Goal: Task Accomplishment & Management: Manage account settings

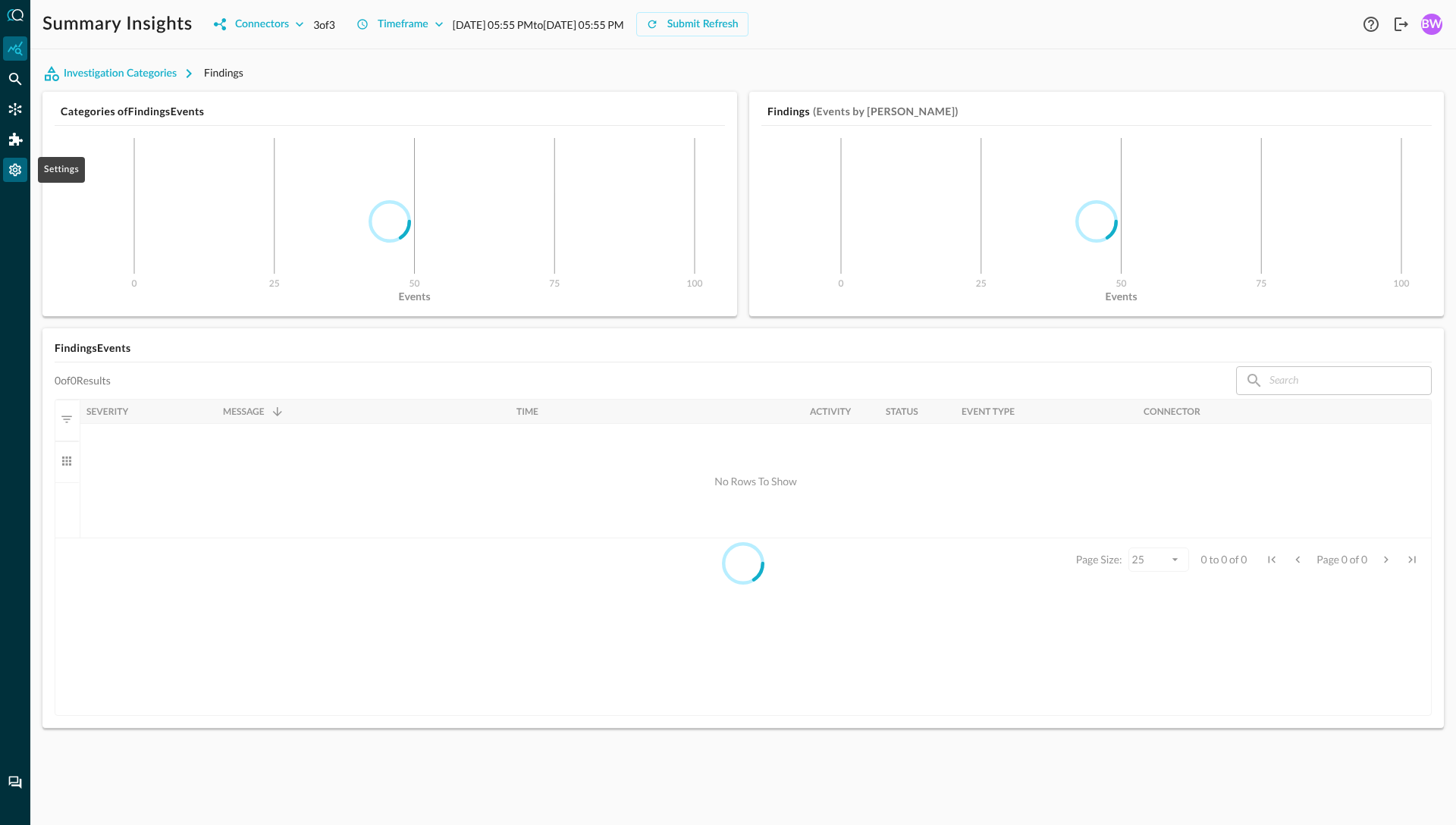
click at [17, 169] on icon "Settings" at bounding box center [15, 169] width 15 height 15
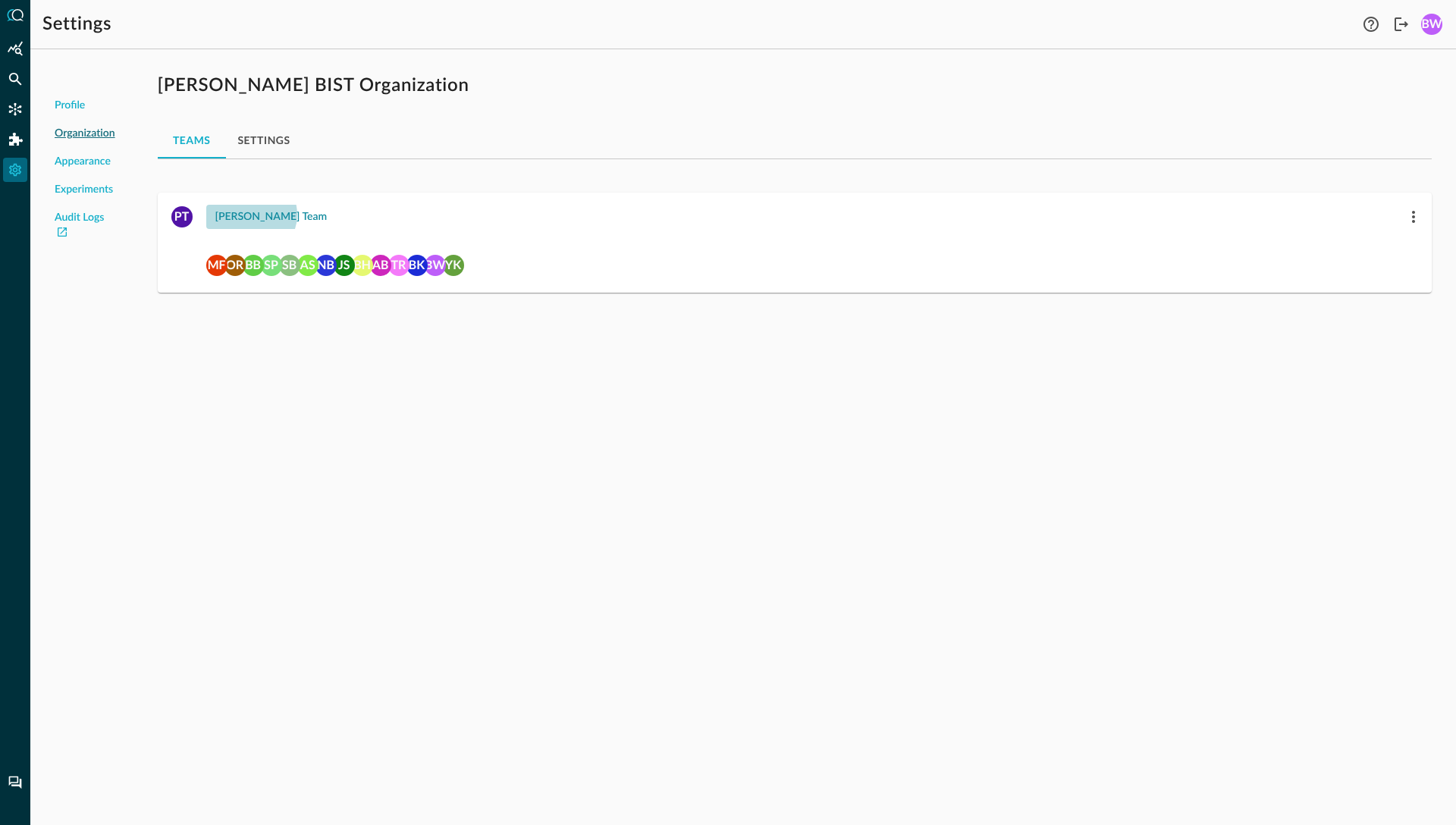
click at [250, 214] on div "[PERSON_NAME] Team" at bounding box center [271, 217] width 112 height 19
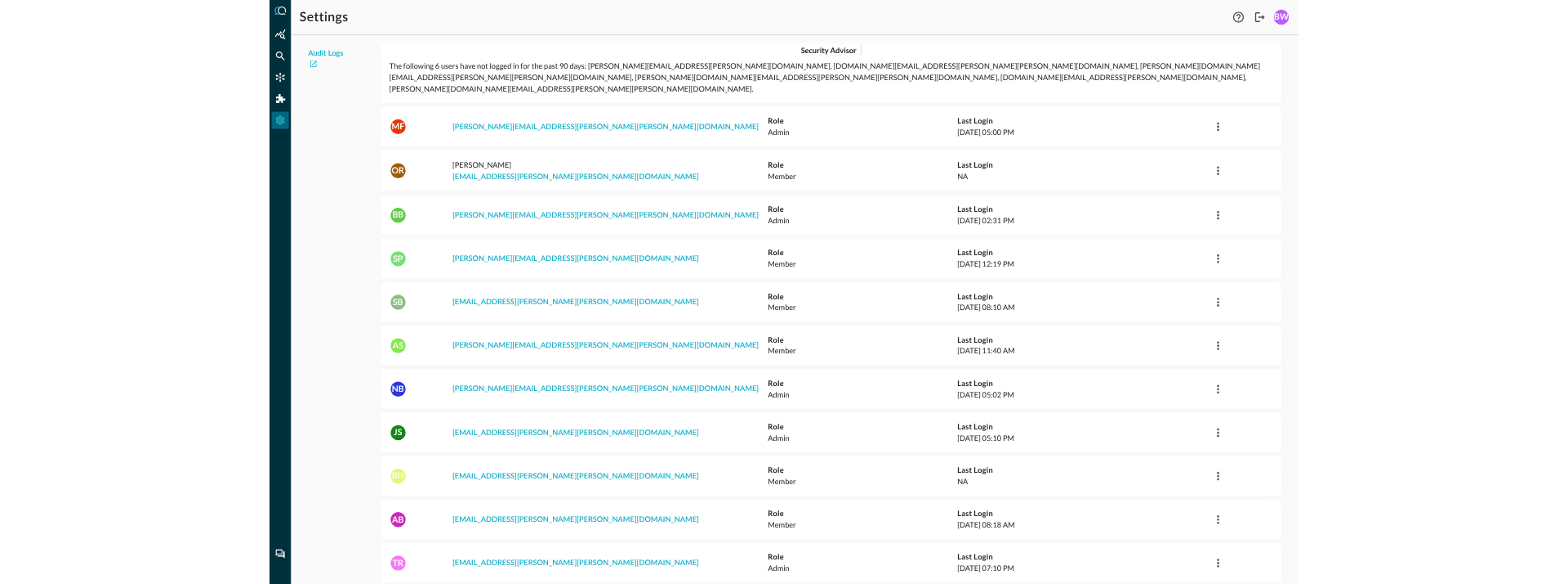
scroll to position [171, 0]
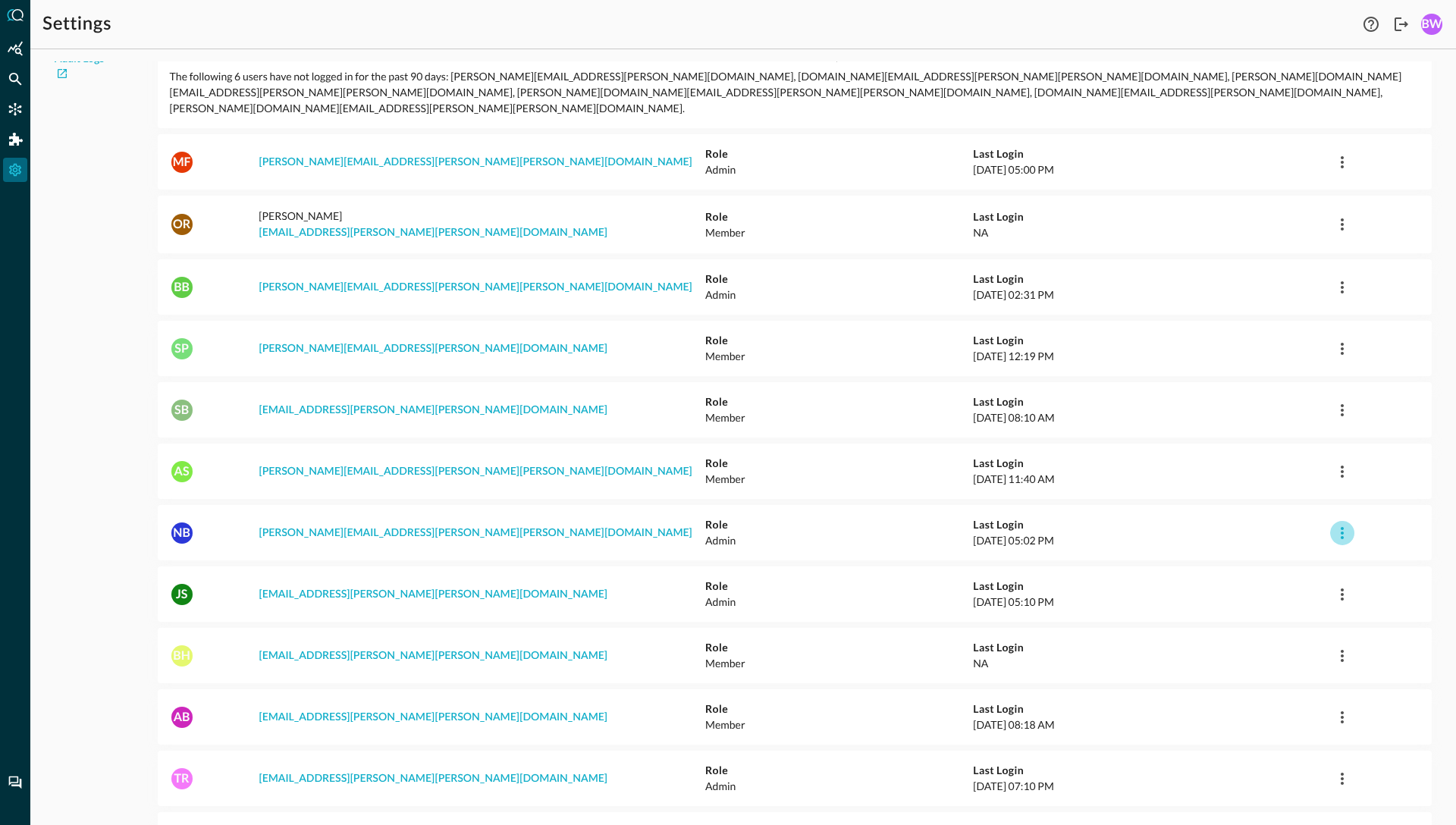
click at [1343, 527] on icon "button" at bounding box center [1343, 533] width 3 height 12
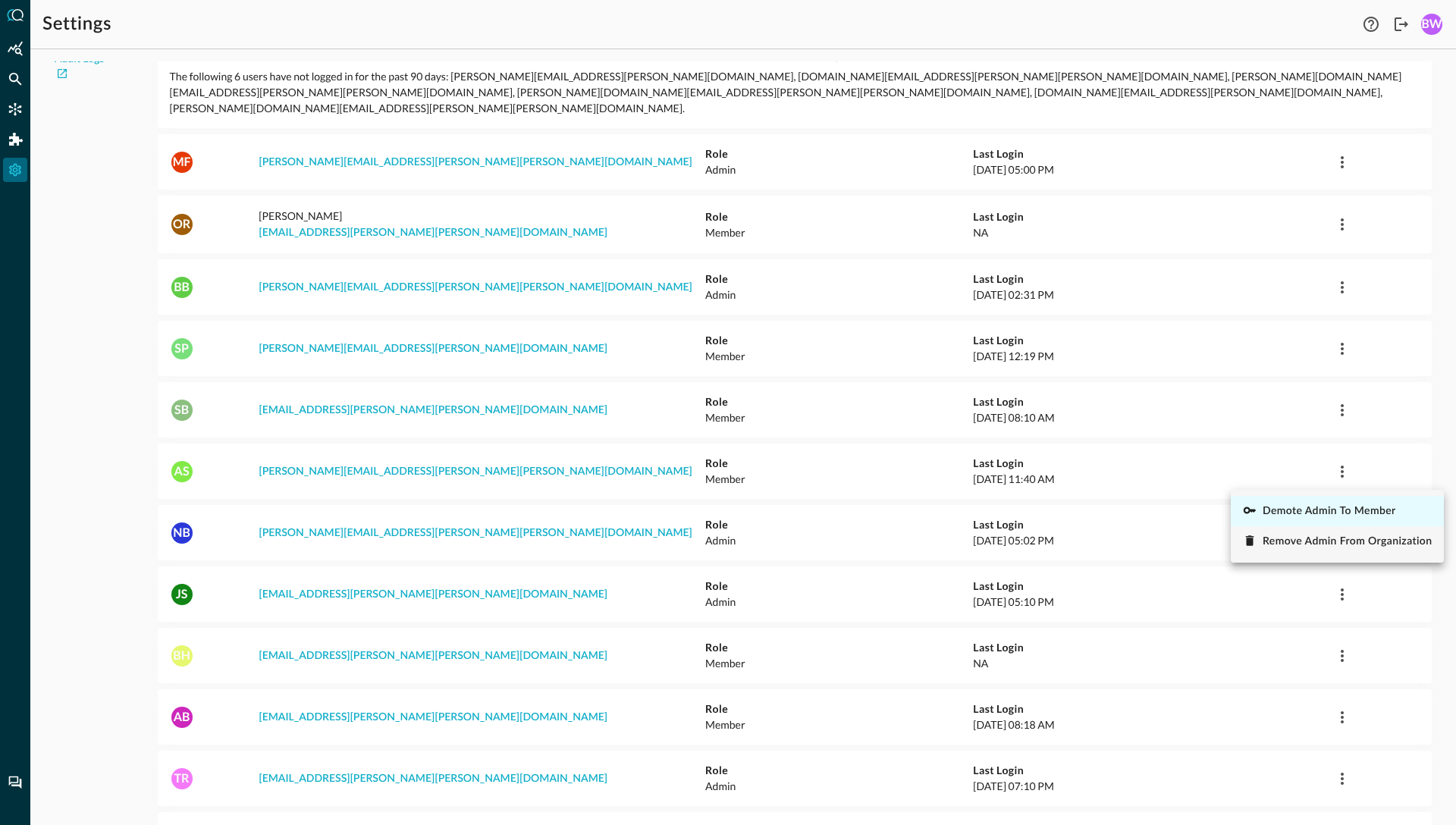
click at [1317, 508] on span "Demote Admin to Member" at bounding box center [1330, 511] width 134 height 11
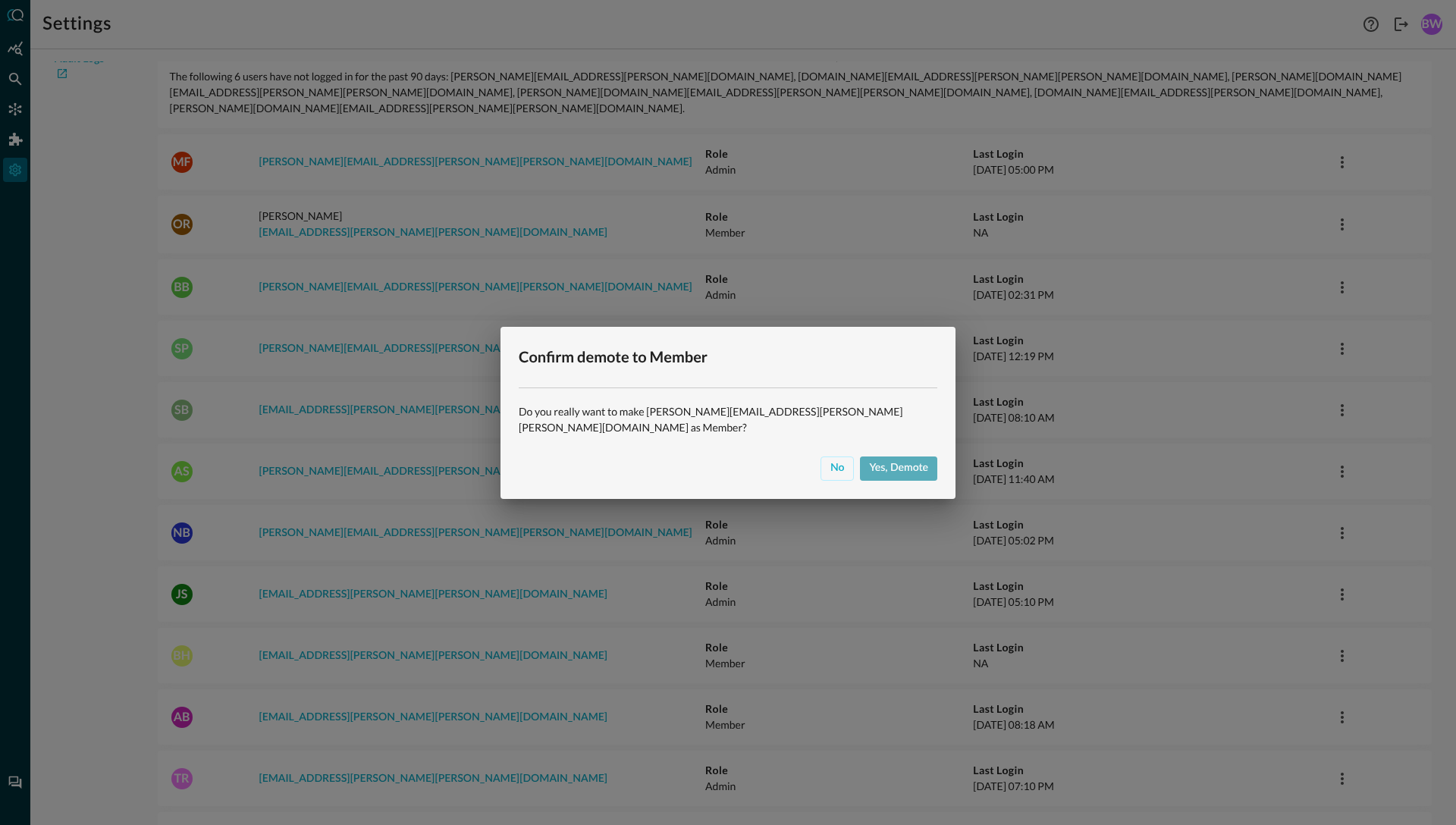
click at [898, 464] on div "Yes, demote" at bounding box center [898, 468] width 59 height 19
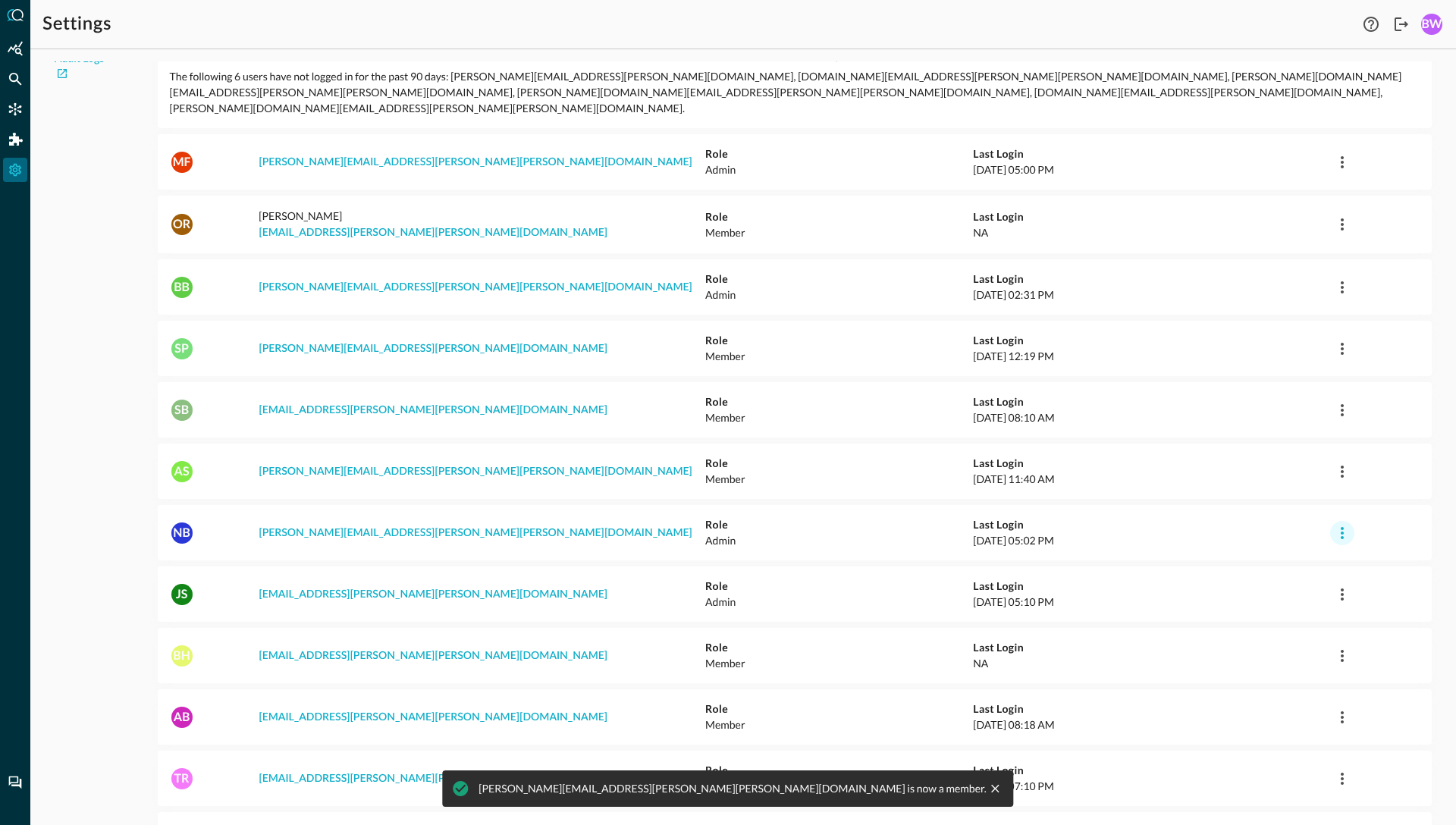
click at [1341, 527] on icon "button" at bounding box center [1343, 533] width 3 height 12
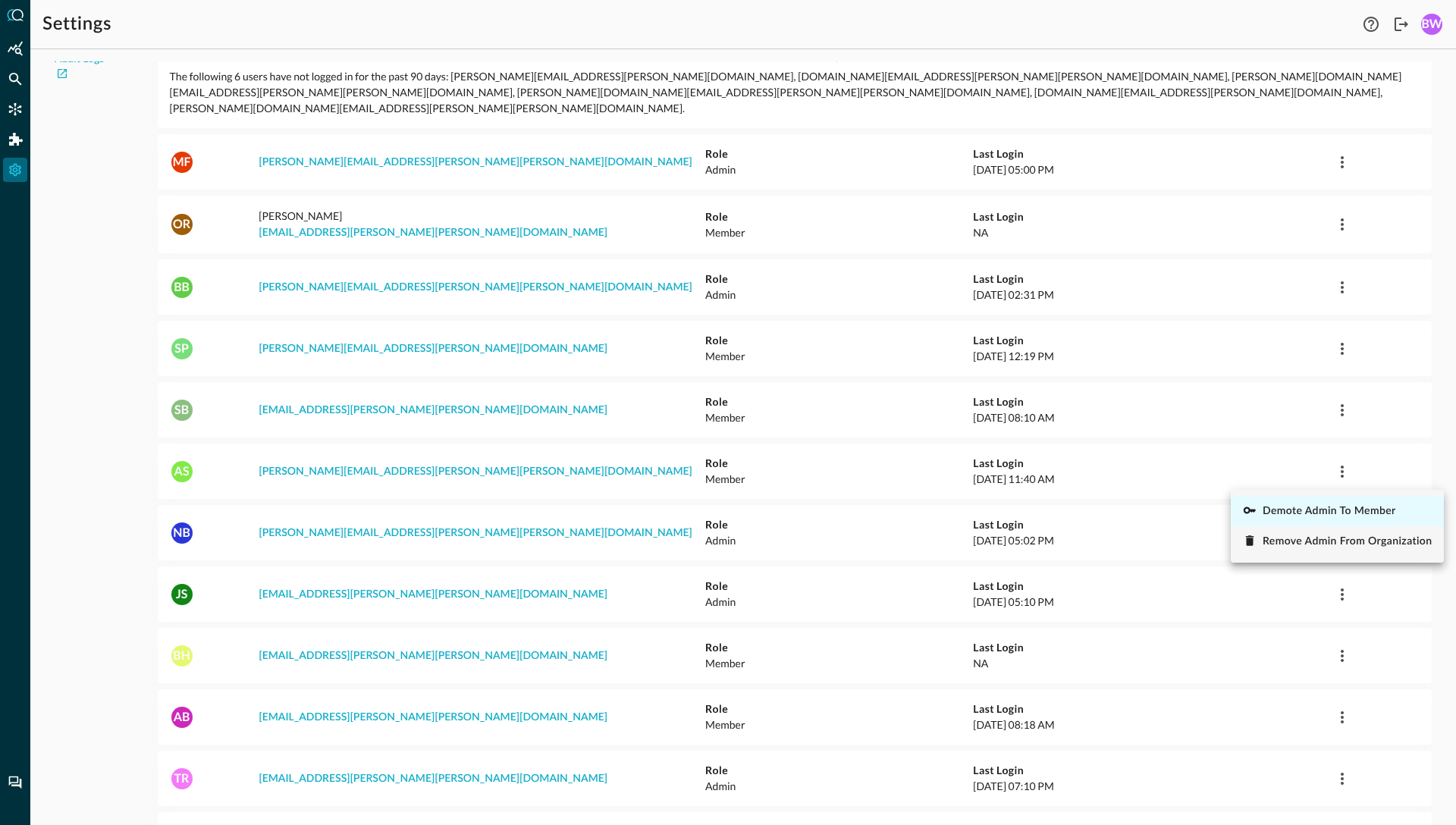
click at [1333, 512] on span "Demote Admin to Member" at bounding box center [1330, 511] width 134 height 11
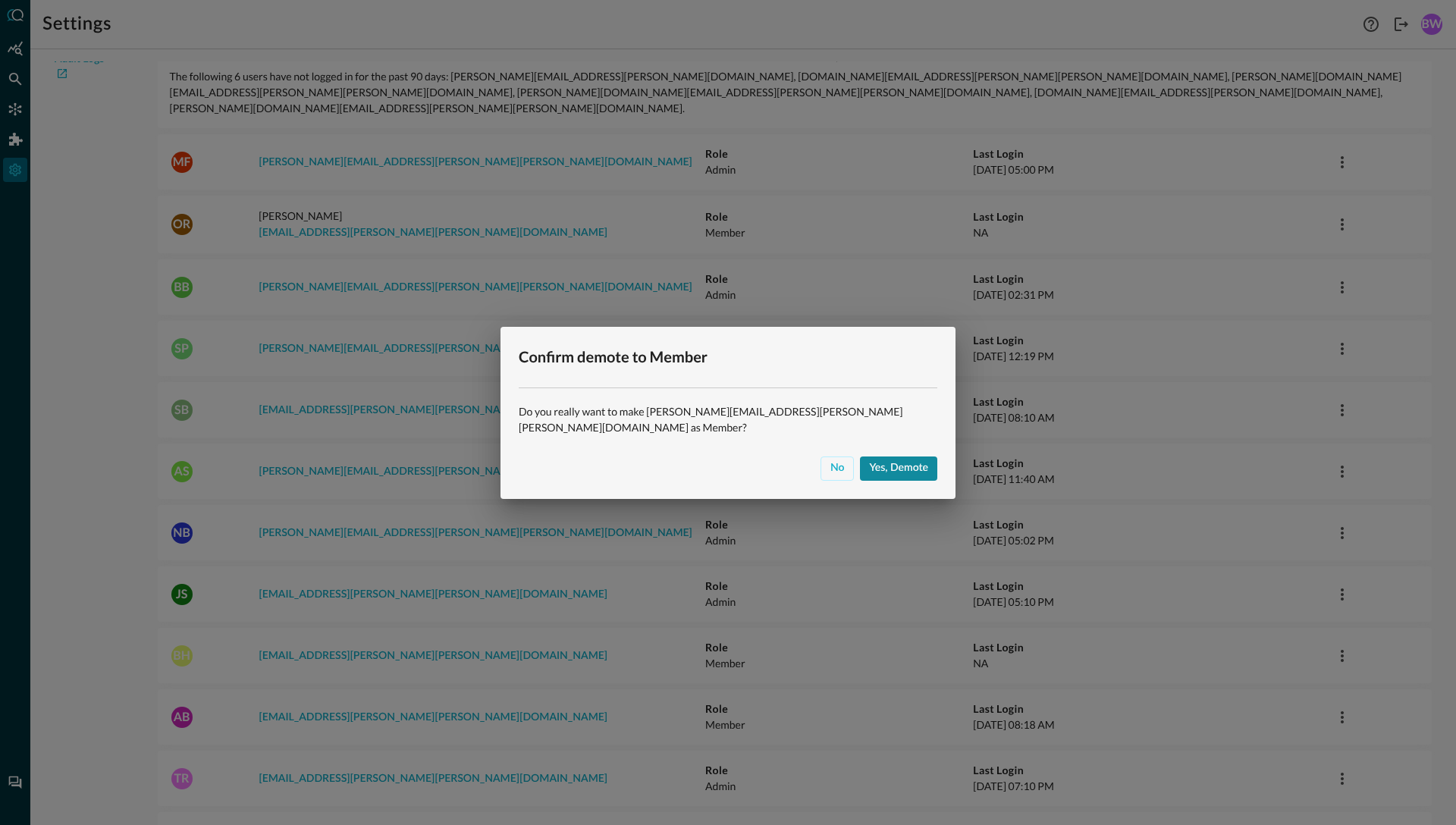
click at [881, 461] on div "Yes, demote" at bounding box center [898, 468] width 59 height 19
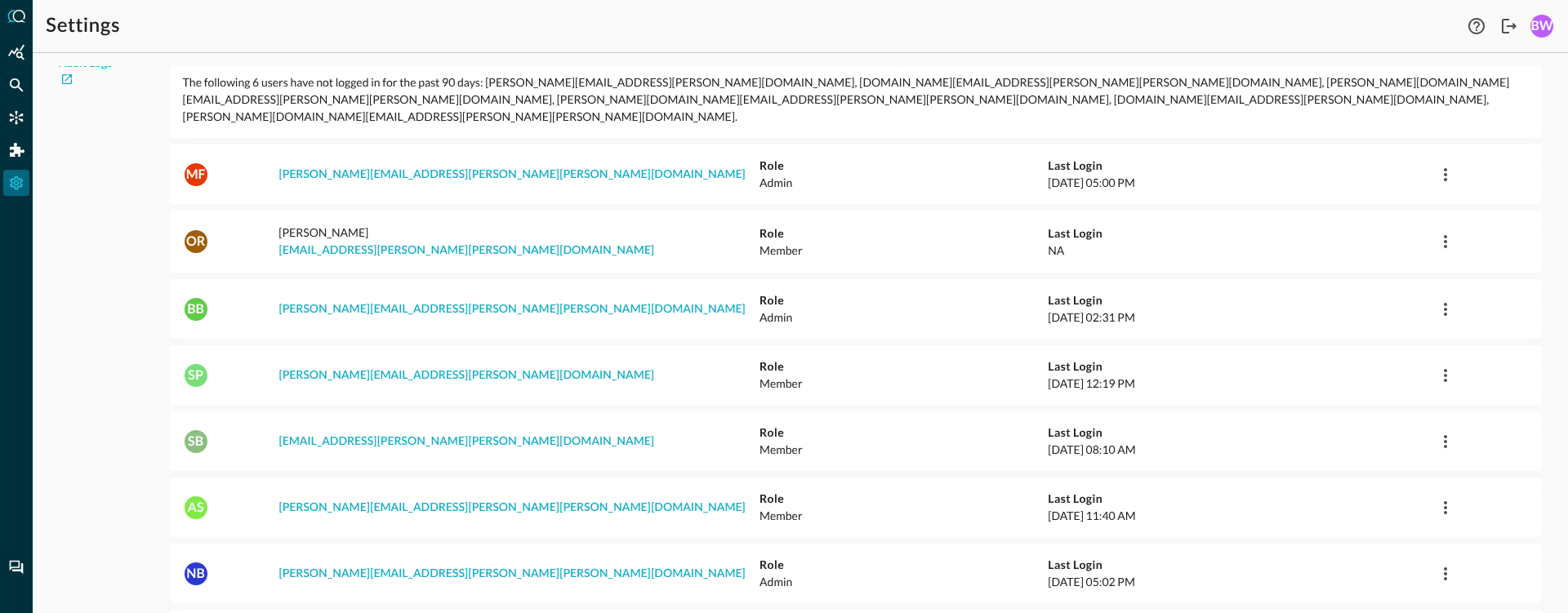
click at [813, 557] on h5 "Role" at bounding box center [904, 565] width 288 height 16
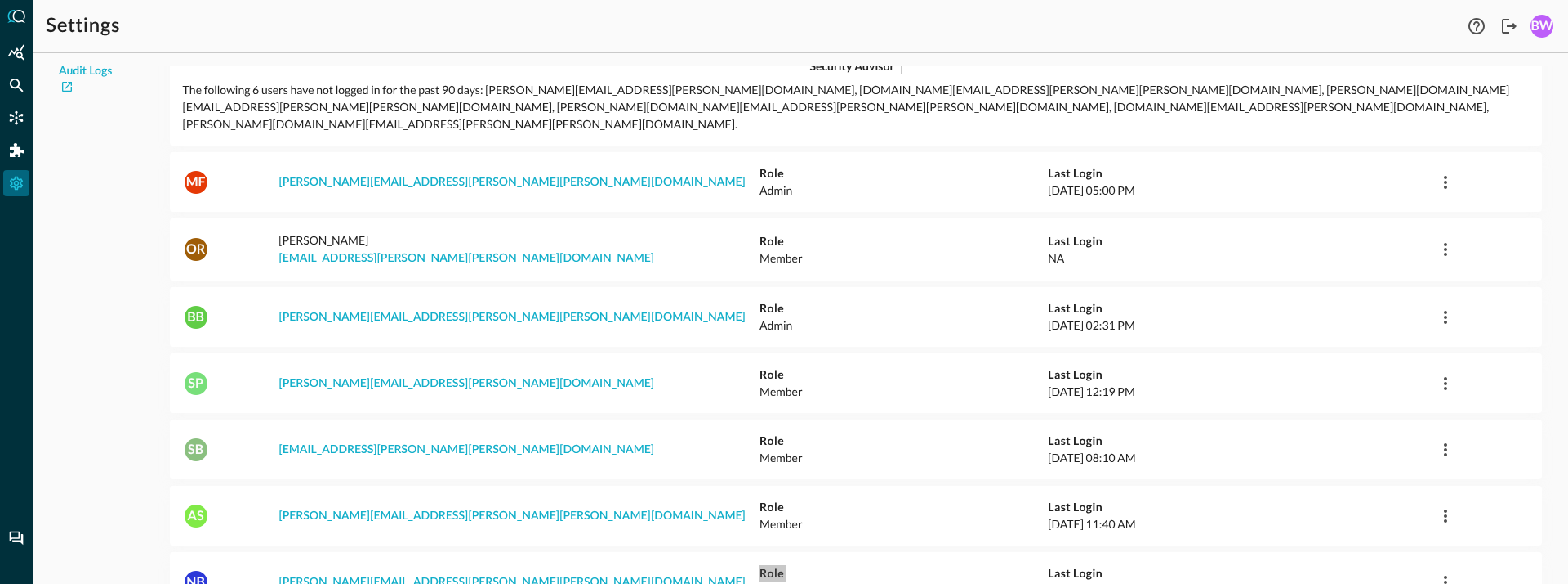
scroll to position [0, 0]
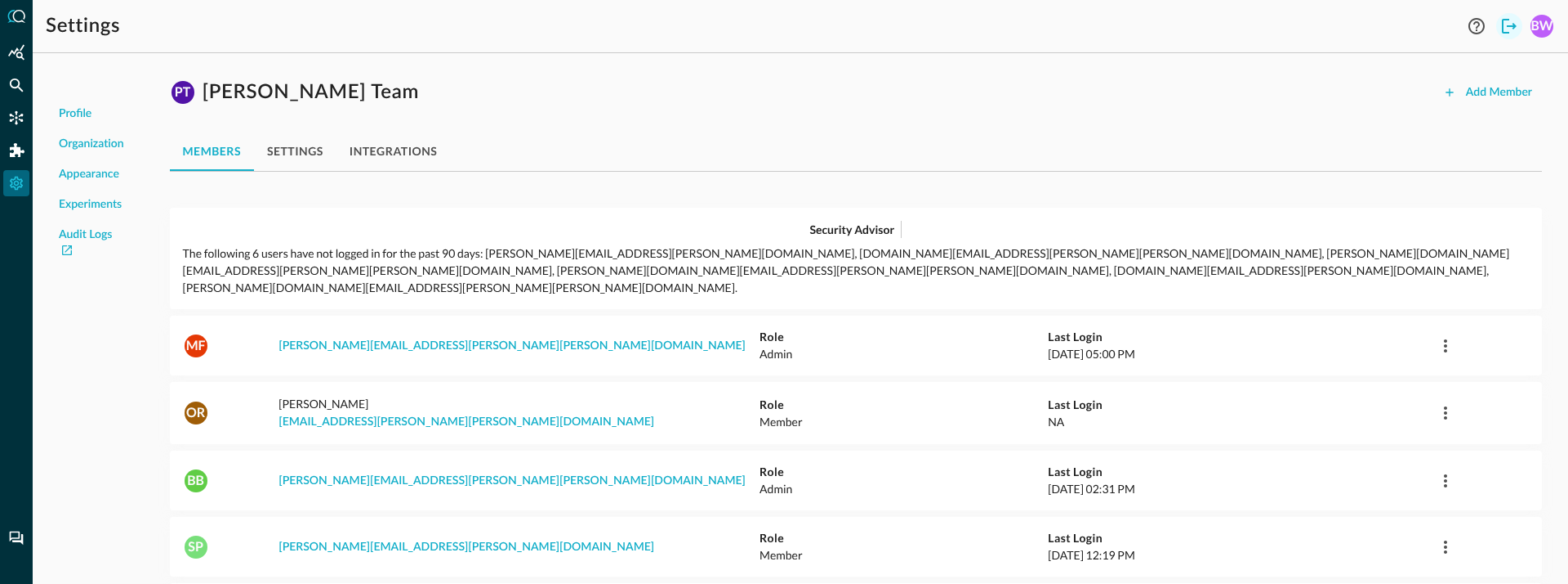
click at [1514, 27] on icon "Logout" at bounding box center [1509, 26] width 14 height 14
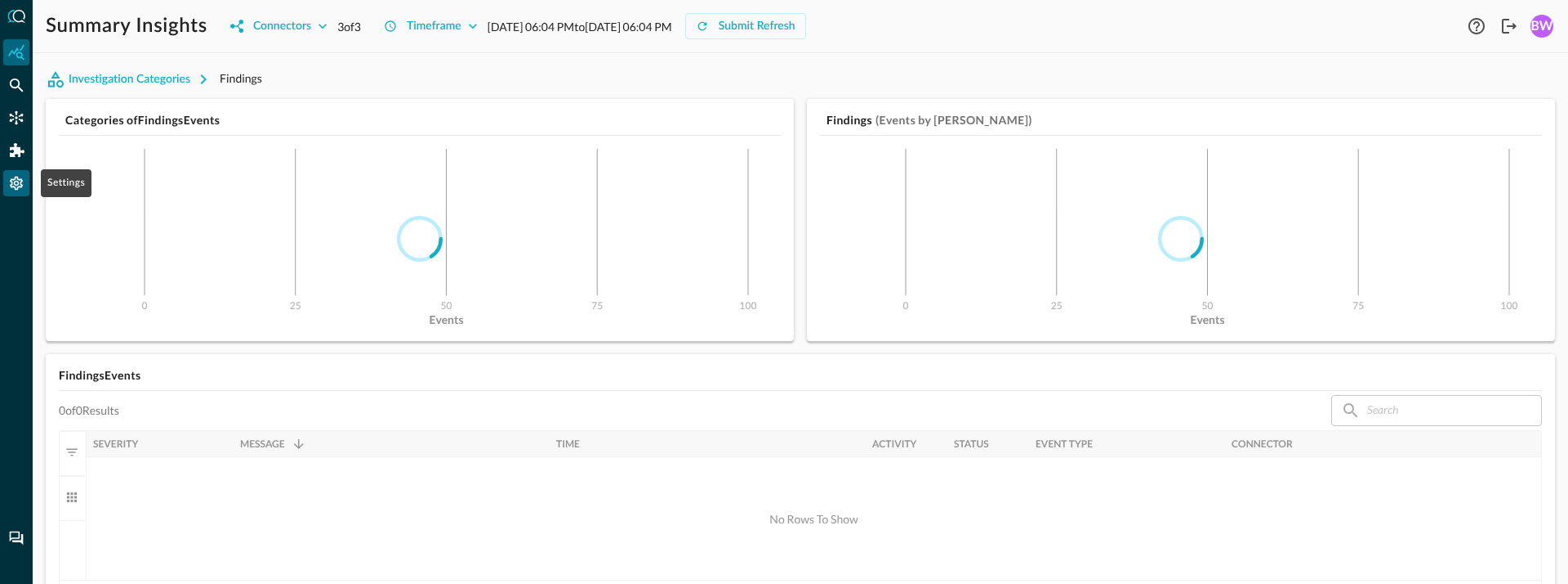
click at [16, 184] on icon "Settings" at bounding box center [16, 184] width 13 height 14
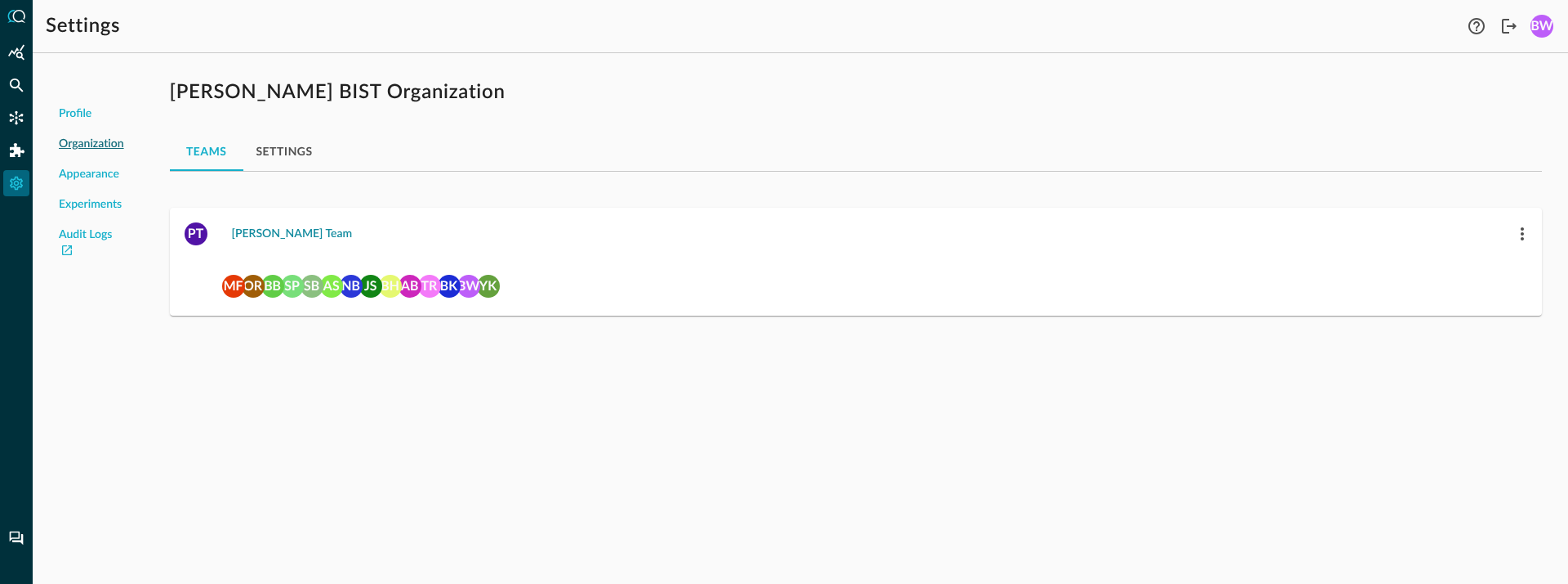
click at [250, 231] on div "[PERSON_NAME] Team" at bounding box center [292, 234] width 121 height 21
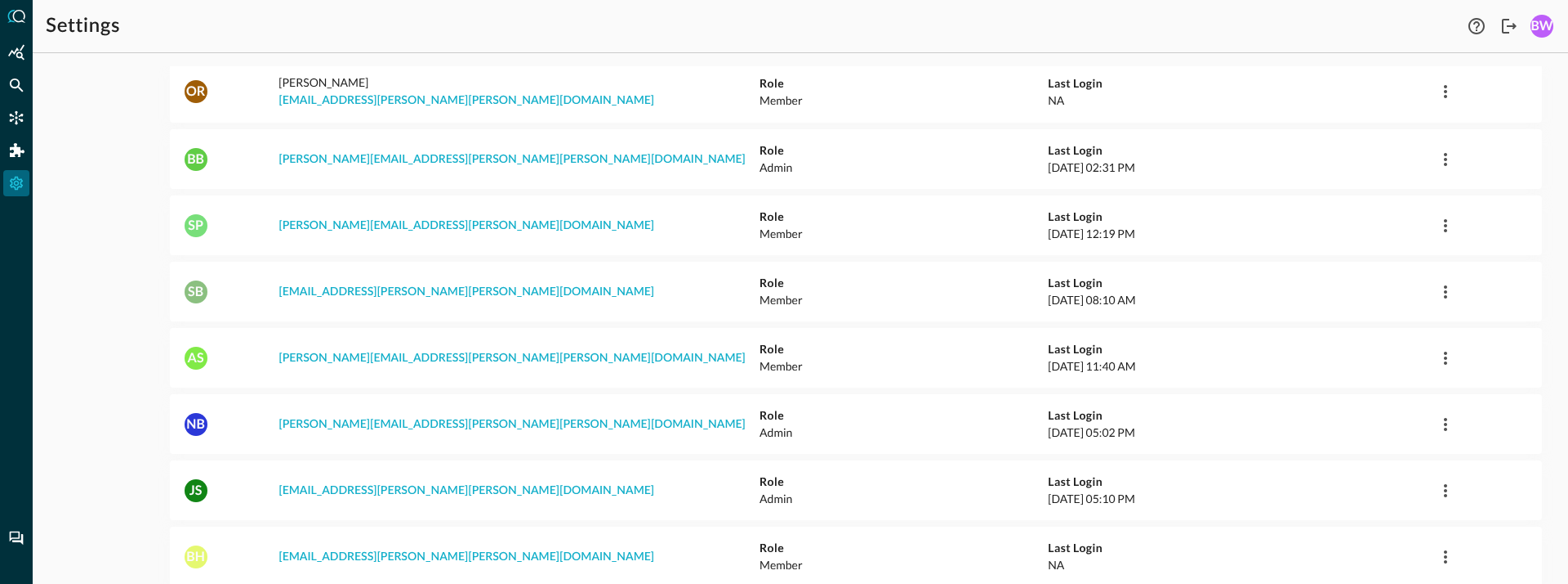
scroll to position [323, 0]
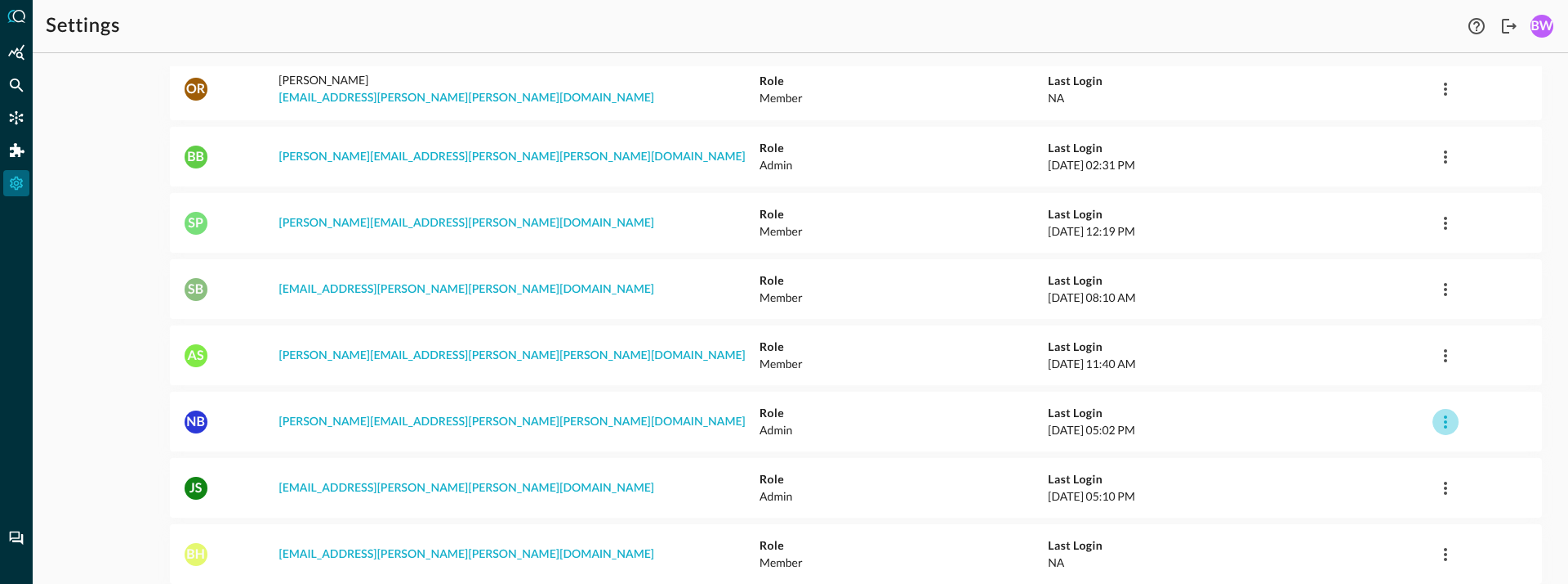
click at [1443, 412] on icon "button" at bounding box center [1445, 422] width 20 height 20
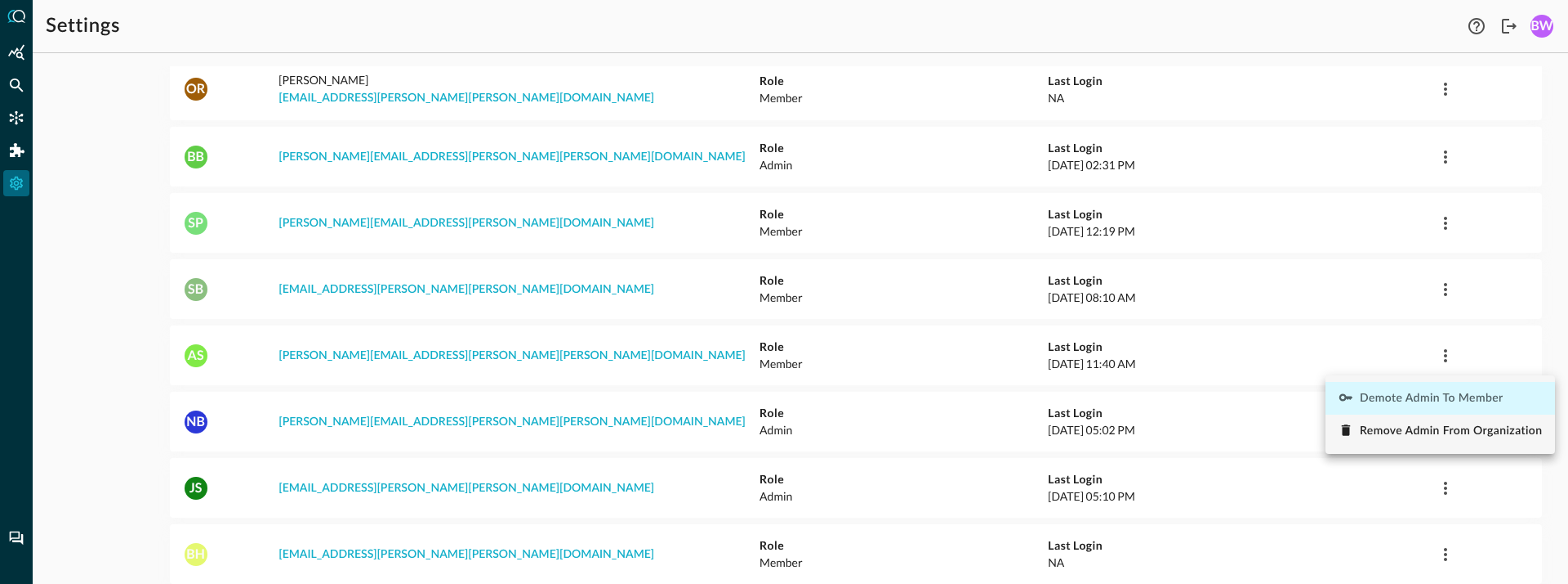
click at [1410, 397] on span "Demote Admin to Member" at bounding box center [1432, 398] width 144 height 12
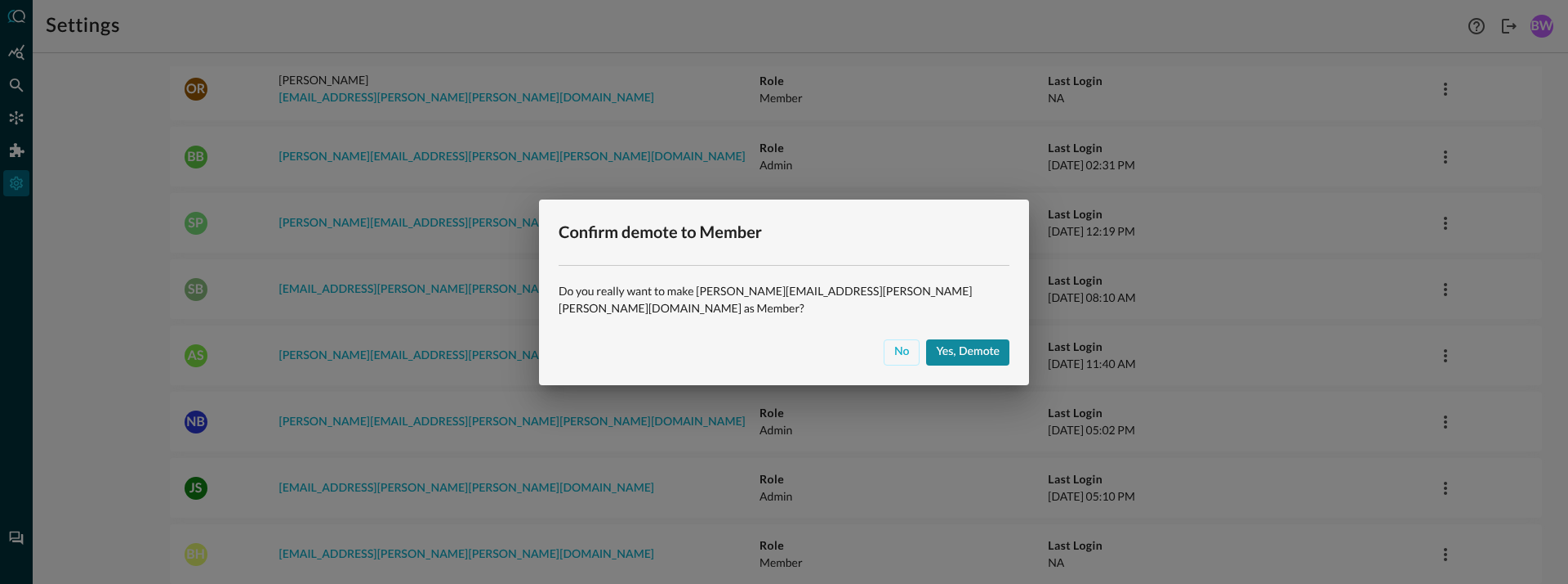
click at [957, 343] on div "Yes, demote" at bounding box center [967, 351] width 64 height 21
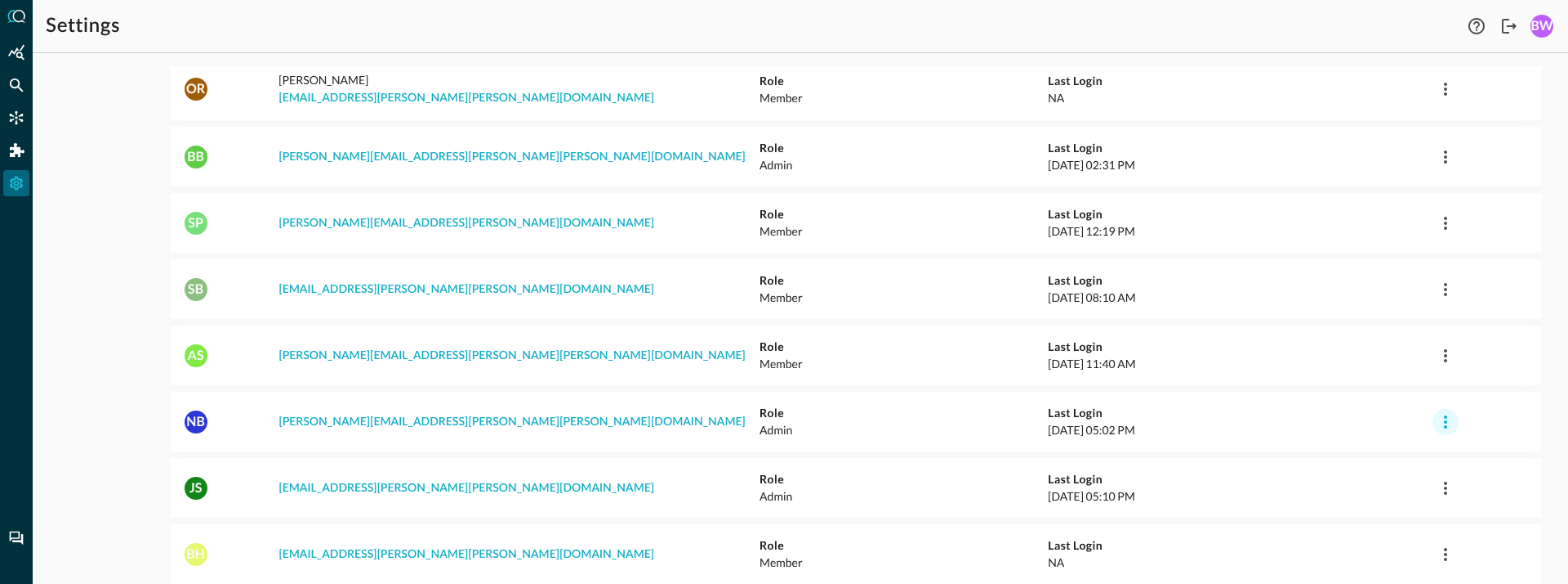
click at [1447, 412] on icon "button" at bounding box center [1445, 422] width 20 height 20
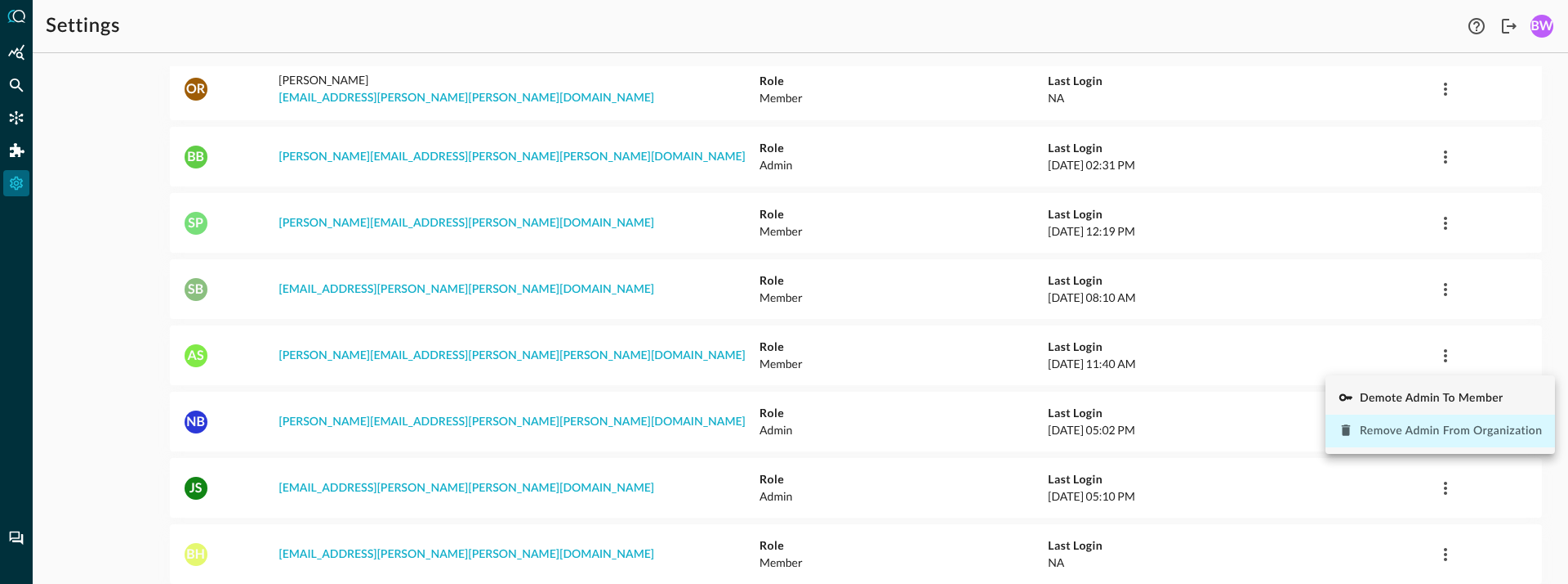
click at [1385, 429] on span "Remove Admin from Organization" at bounding box center [1452, 431] width 183 height 12
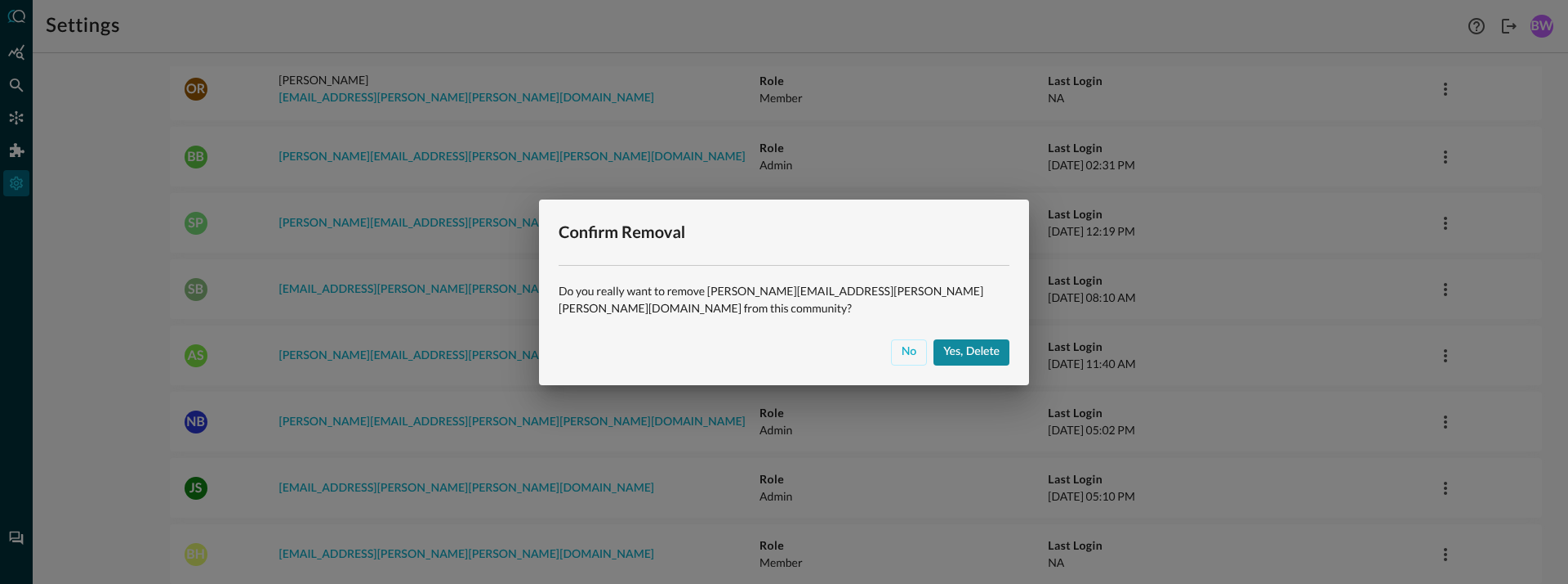
click at [975, 349] on div "Yes, delete" at bounding box center [971, 351] width 56 height 21
